Goal: Task Accomplishment & Management: Use online tool/utility

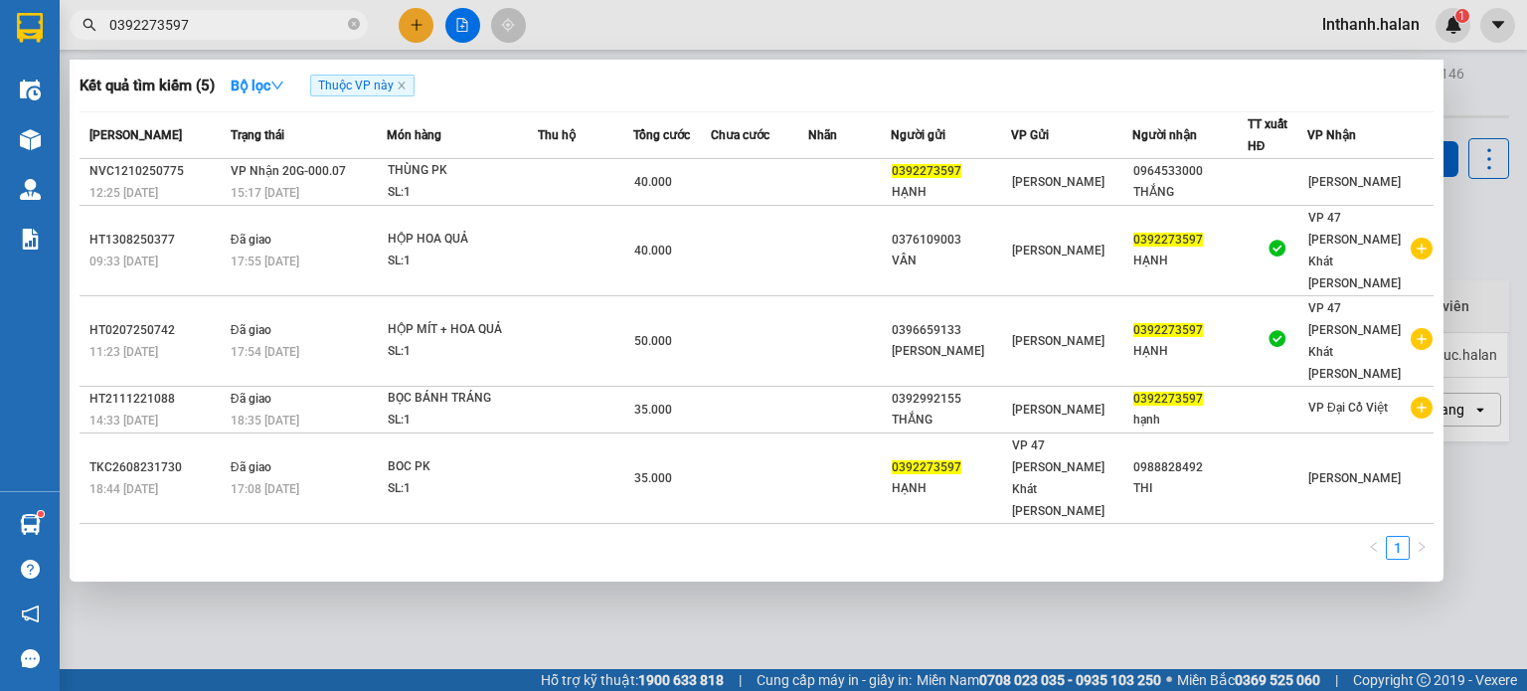
click at [243, 22] on input "0392273597" at bounding box center [226, 25] width 235 height 22
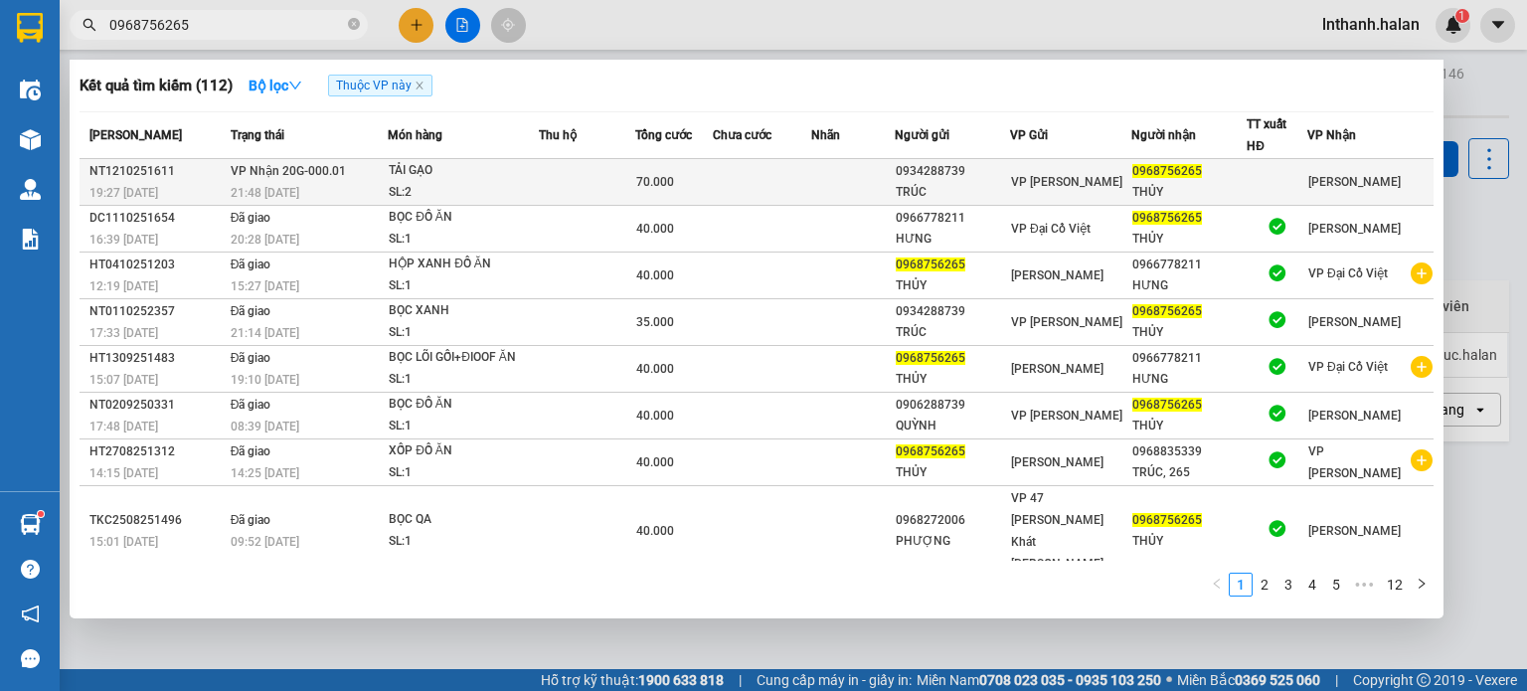
type input "0968756265"
click at [434, 167] on div "TẢI GẠO" at bounding box center [463, 171] width 149 height 22
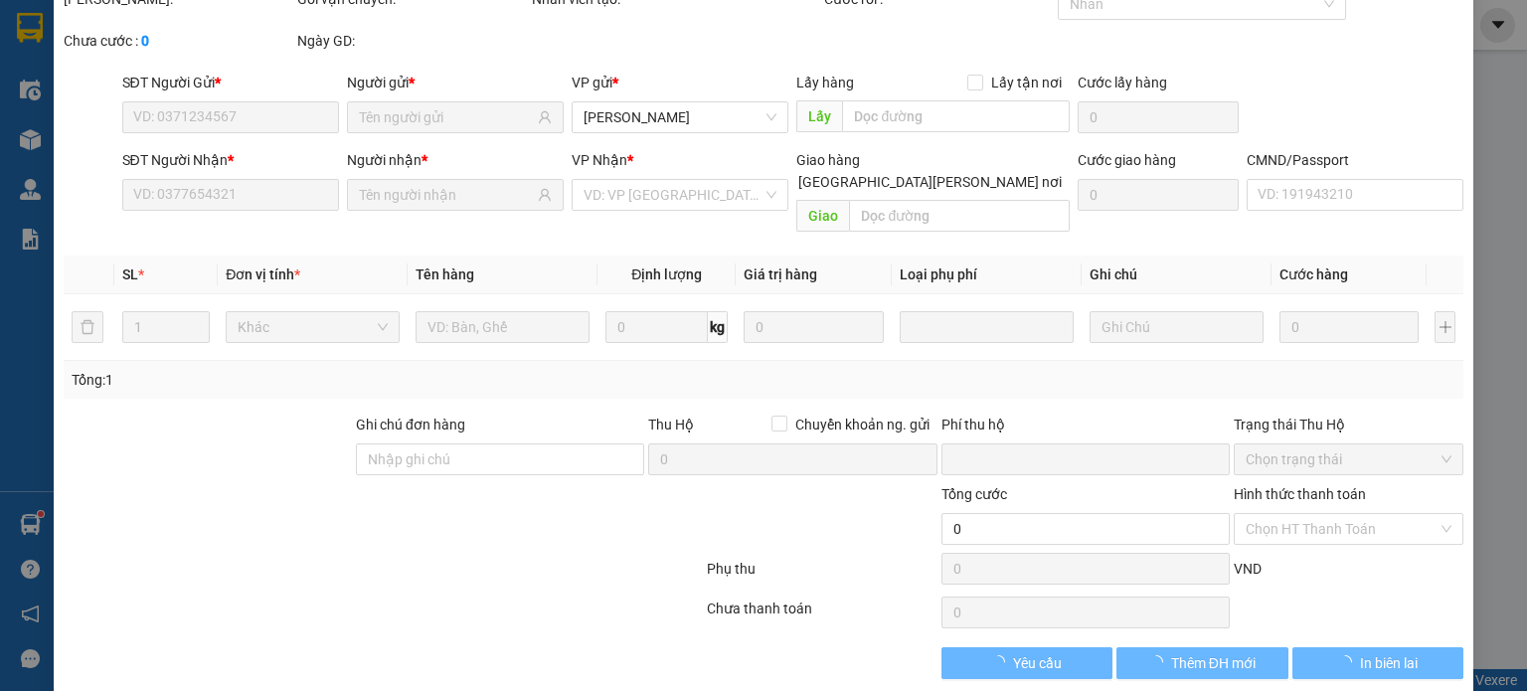
scroll to position [87, 0]
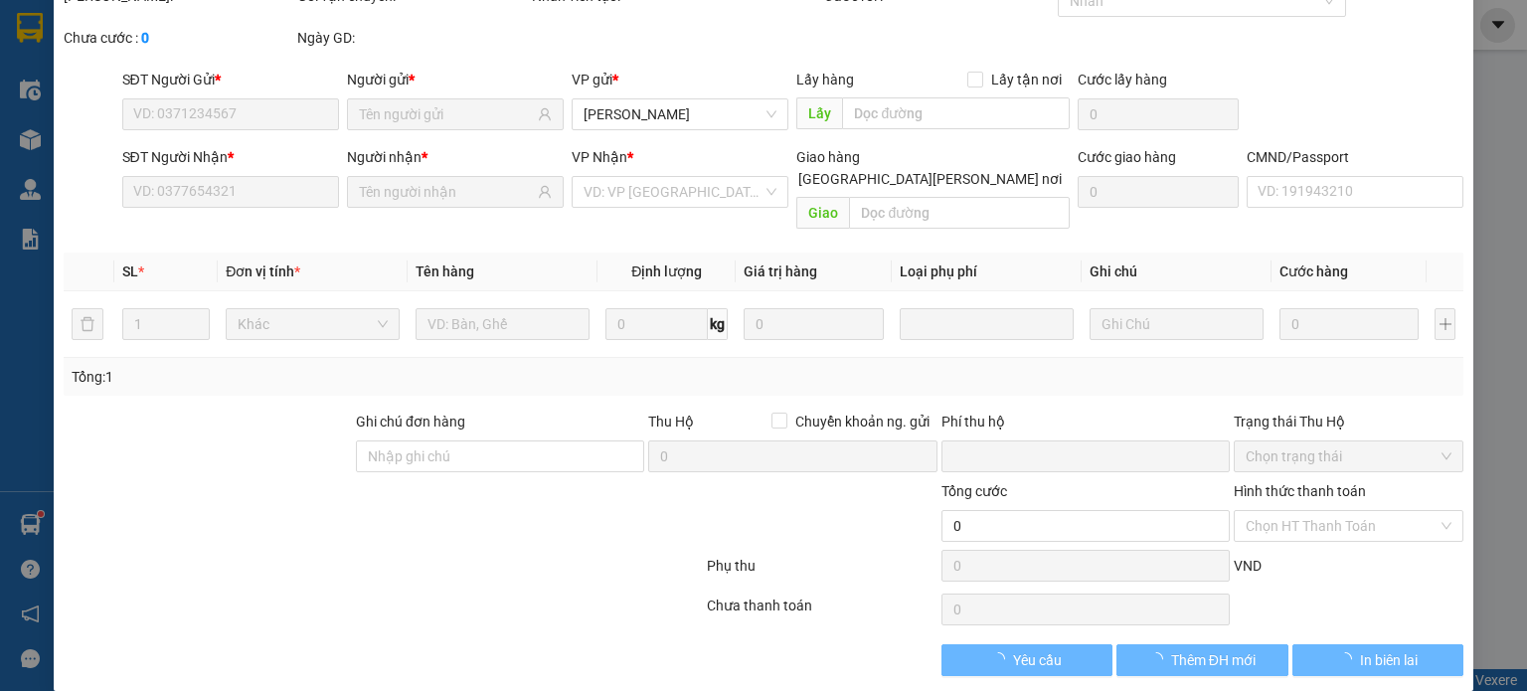
type input "0934288739"
type input "TRÚC"
type input "0968756265"
type input "THỦY"
type input "0"
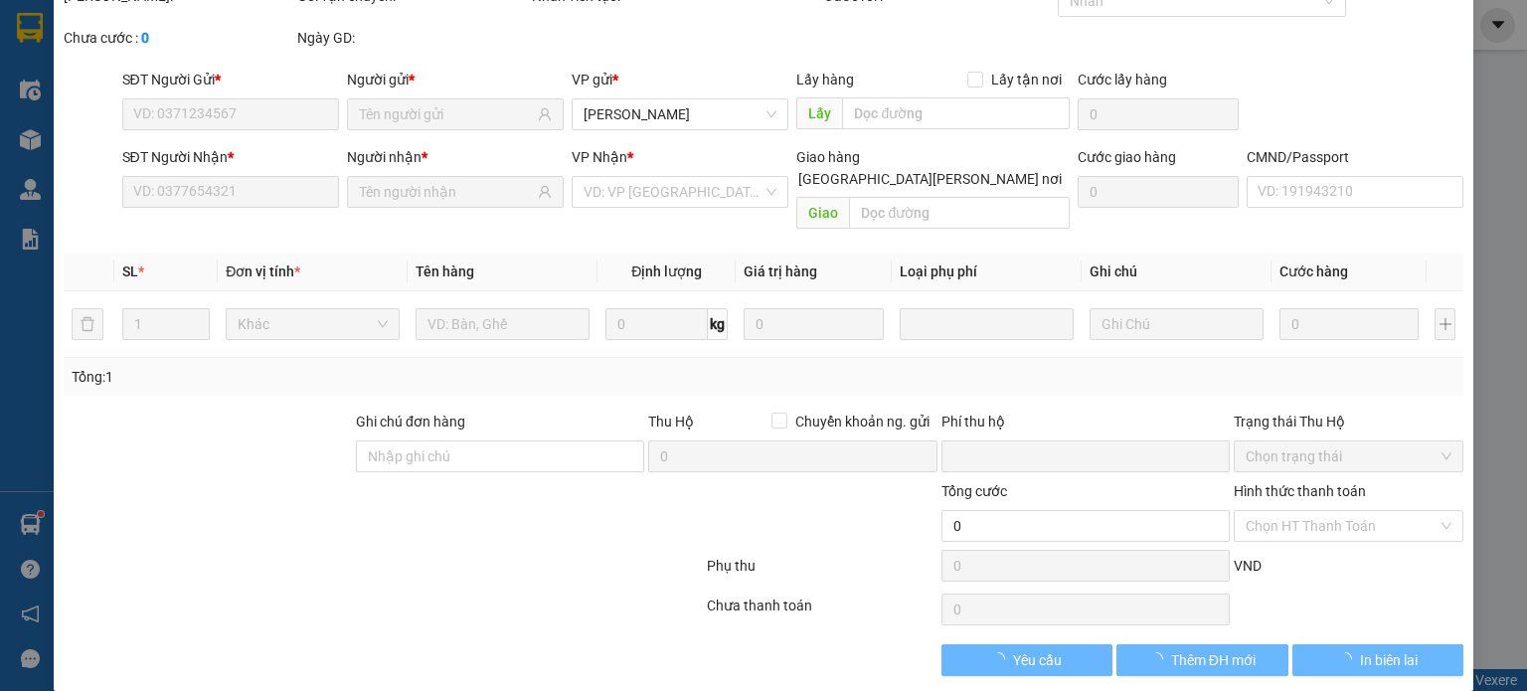
type input "70.000"
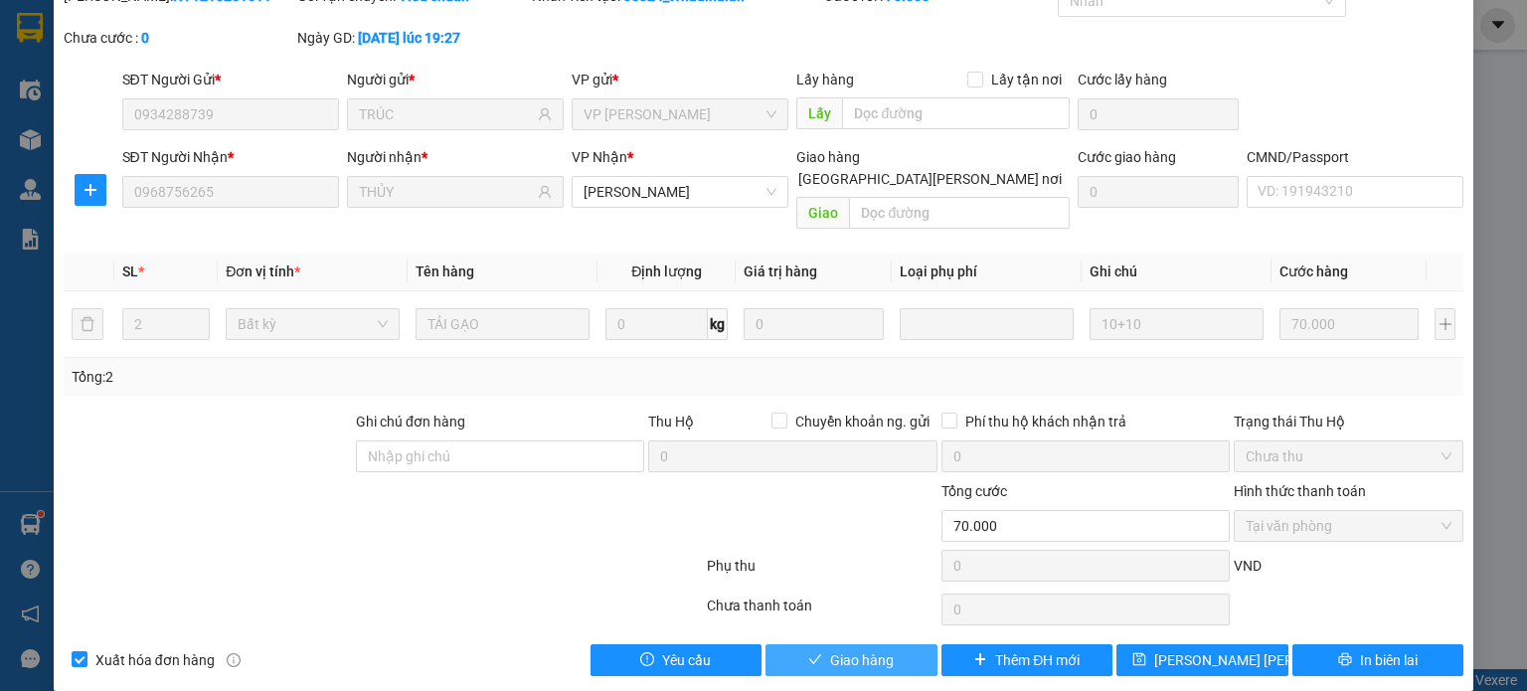
click at [869, 649] on span "Giao hàng" at bounding box center [862, 660] width 64 height 22
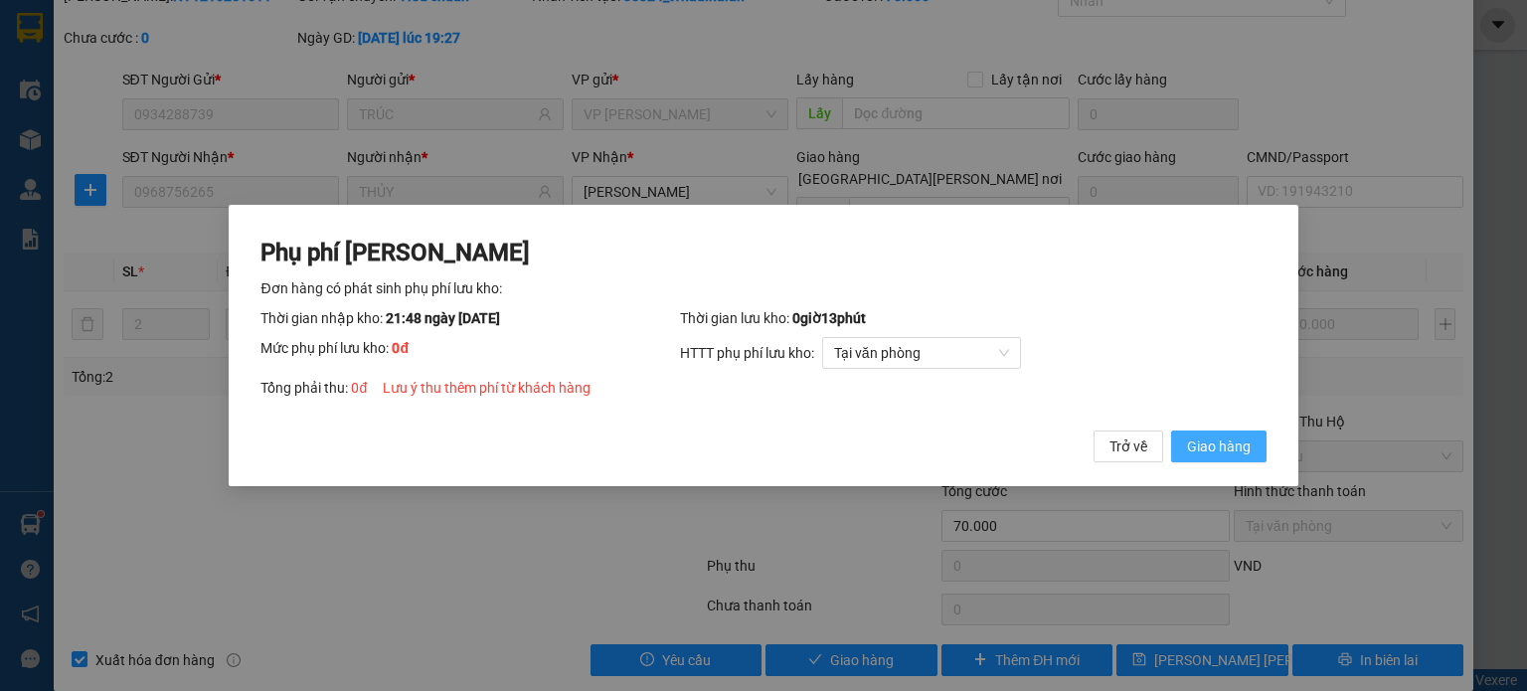
click at [1241, 448] on span "Giao hàng" at bounding box center [1219, 447] width 64 height 22
